Goal: Task Accomplishment & Management: Manage account settings

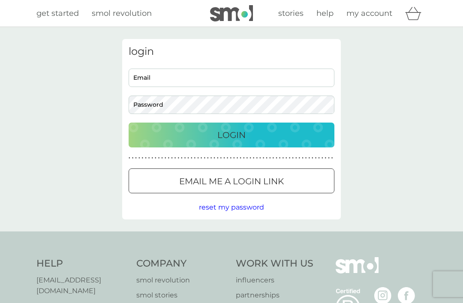
click at [285, 78] on input "Email" at bounding box center [232, 78] width 206 height 18
type input "[PERSON_NAME][EMAIL_ADDRESS][PERSON_NAME][DOMAIN_NAME]"
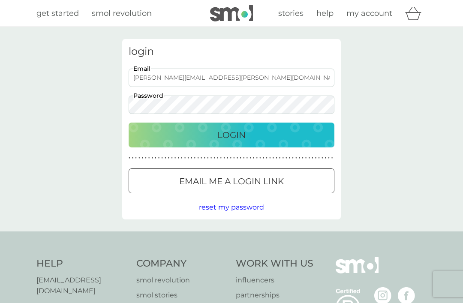
click at [232, 135] on button "Login" at bounding box center [232, 135] width 206 height 25
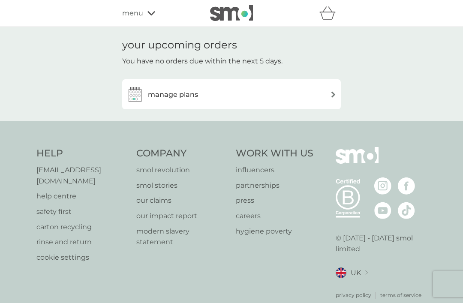
click at [332, 96] on img at bounding box center [333, 94] width 6 height 6
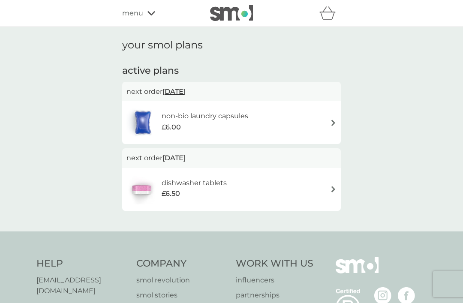
click at [186, 156] on span "17 Nov 2025" at bounding box center [174, 158] width 23 height 17
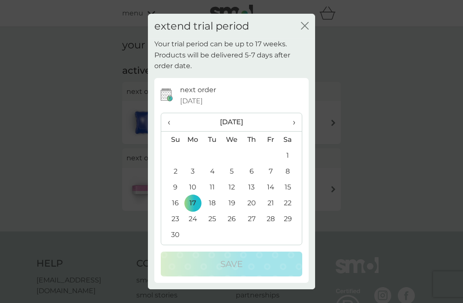
click at [172, 123] on span "‹" at bounding box center [172, 122] width 9 height 18
click at [272, 169] on td "10" at bounding box center [270, 171] width 19 height 16
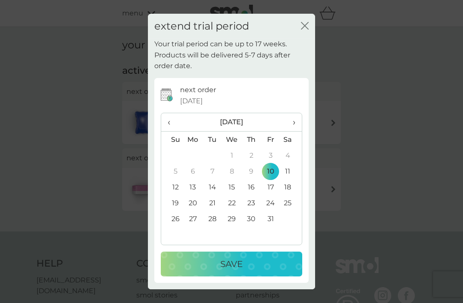
click at [237, 263] on p "Save" at bounding box center [231, 264] width 22 height 14
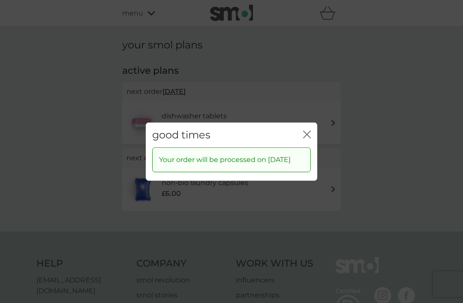
click at [307, 132] on icon "close" at bounding box center [307, 134] width 8 height 8
